Goal: Task Accomplishment & Management: Manage account settings

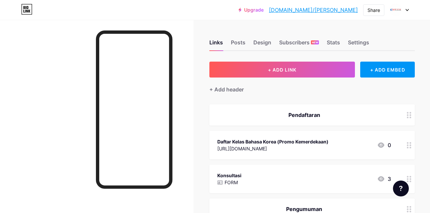
scroll to position [30, 0]
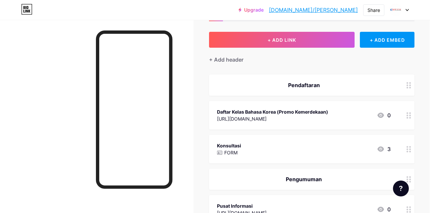
click at [328, 111] on div "Daftar Kelas Bahasa Korea (Promo Kemerdekaan)" at bounding box center [272, 111] width 111 height 7
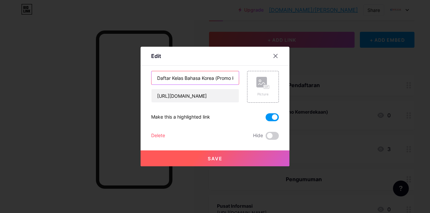
click at [222, 78] on input "Daftar Kelas Bahasa Korea (Promo Kemerdekaan)" at bounding box center [195, 77] width 87 height 13
drag, startPoint x: 222, startPoint y: 78, endPoint x: 246, endPoint y: 80, distance: 24.3
click at [246, 80] on div "Daftar Kelas Bahasa Korea (Promo Kemerdekaan) [URL][DOMAIN_NAME] Picture" at bounding box center [215, 87] width 128 height 32
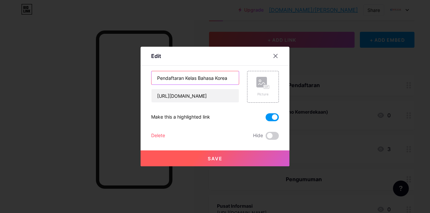
type input "Pendaftaran Kelas Bahasa Korea"
click at [259, 156] on button "Save" at bounding box center [215, 158] width 149 height 16
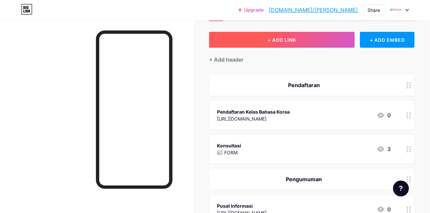
click at [298, 42] on button "+ ADD LINK" at bounding box center [282, 40] width 146 height 16
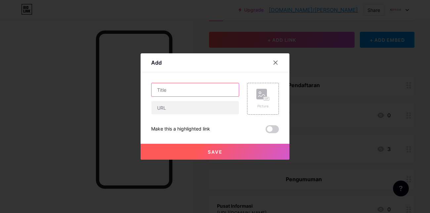
click at [208, 88] on input "text" at bounding box center [195, 89] width 87 height 13
type input "B"
type input "Daftar"
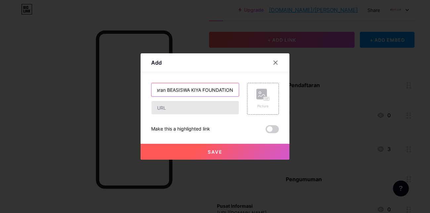
type input "Pendaftaran BEASISWA KIYA FOUNDATION"
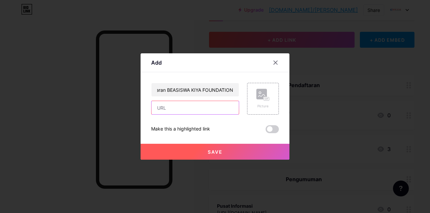
click at [189, 111] on input "text" at bounding box center [195, 107] width 87 height 13
type input "[DOMAIN_NAME][URL]"
click at [269, 130] on span at bounding box center [272, 129] width 13 height 8
click at [266, 131] on input "checkbox" at bounding box center [266, 131] width 0 height 0
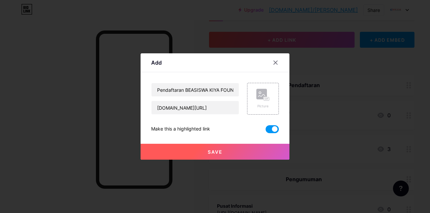
click at [253, 155] on button "Save" at bounding box center [215, 152] width 149 height 16
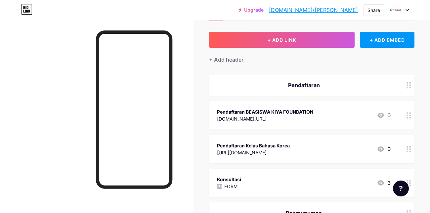
click at [323, 112] on div "Pendaftaran BEASISWA KIYA FOUNDATION [DOMAIN_NAME][URL] 0" at bounding box center [304, 115] width 174 height 15
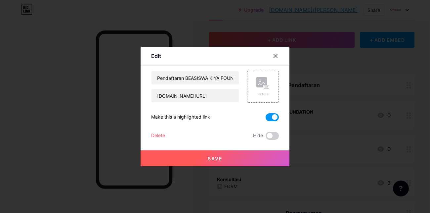
click at [323, 112] on div at bounding box center [215, 106] width 430 height 213
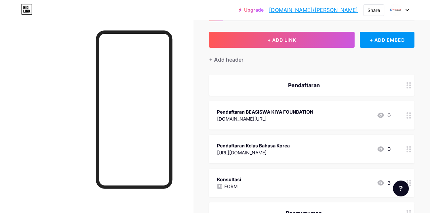
click at [323, 112] on div "Pendaftaran BEASISWA KIYA FOUNDATION [DOMAIN_NAME][URL] 0" at bounding box center [304, 115] width 174 height 15
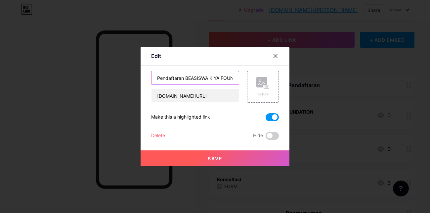
scroll to position [0, 25]
drag, startPoint x: 187, startPoint y: 77, endPoint x: 242, endPoint y: 78, distance: 55.0
click at [242, 78] on div "Pendaftaran BEASISWA KIYA FOUNDATION [DOMAIN_NAME][URL] Picture" at bounding box center [215, 87] width 128 height 32
click at [200, 76] on input "Pendaftaran BEASISWA KIYA FOUNDATION" at bounding box center [195, 77] width 87 height 13
drag, startPoint x: 201, startPoint y: 79, endPoint x: 240, endPoint y: 81, distance: 39.1
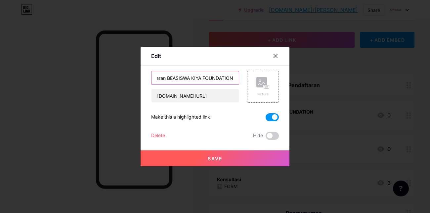
click at [240, 81] on div "Pendaftaran BEASISWA KIYA FOUNDATION [DOMAIN_NAME][URL] Picture" at bounding box center [215, 87] width 128 height 32
type input "Pendaftaran BEASISWA KIYA Foundation"
click at [227, 155] on button "Save" at bounding box center [215, 158] width 149 height 16
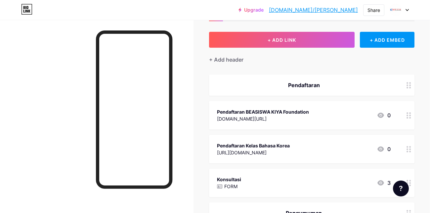
click at [322, 115] on div "Pendaftaran BEASISWA KIYA Foundation [DOMAIN_NAME][URL] 0" at bounding box center [304, 115] width 174 height 15
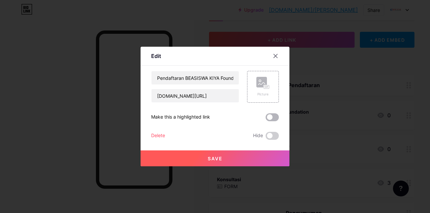
click at [275, 117] on span at bounding box center [272, 117] width 13 height 8
click at [266, 119] on input "checkbox" at bounding box center [266, 119] width 0 height 0
click at [274, 150] on button "Save" at bounding box center [215, 158] width 149 height 16
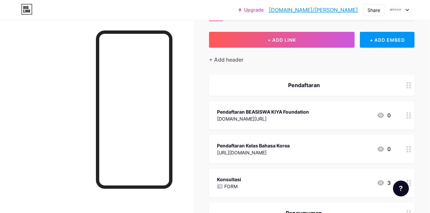
click at [290, 147] on div "Pendaftaran Kelas Bahasa Korea" at bounding box center [253, 145] width 73 height 7
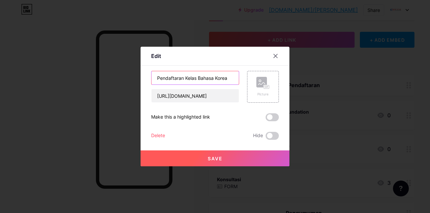
click at [235, 76] on input "Pendaftaran Kelas Bahasa Korea" at bounding box center [195, 77] width 87 height 13
type input "Pendaftaran Kelas Bahasa Korea Semester II 2025"
click at [218, 152] on button "Save" at bounding box center [215, 158] width 149 height 16
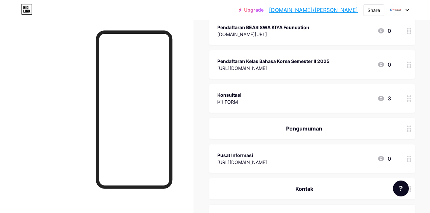
scroll to position [0, 0]
